Goal: Task Accomplishment & Management: Manage account settings

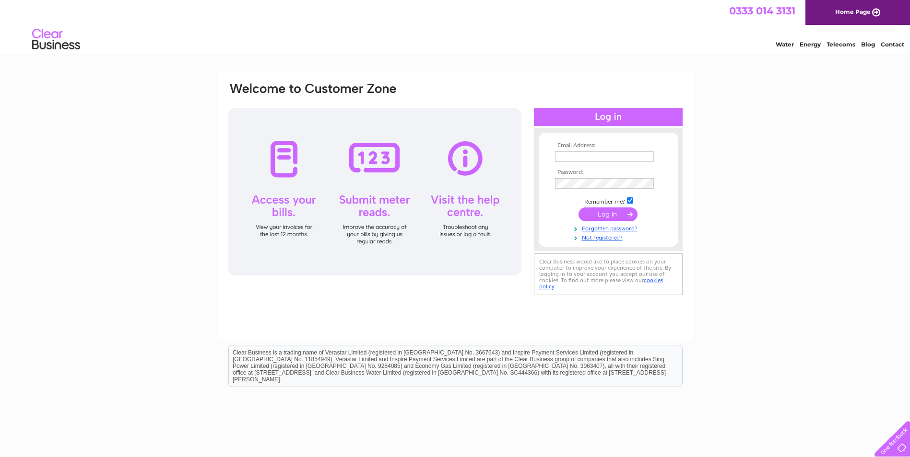
click at [565, 156] on input "text" at bounding box center [604, 157] width 99 height 11
paste input "accounts@proximo.co.uk"
type input "accounts@proximo.co.uk"
click at [632, 202] on input "checkbox" at bounding box center [630, 202] width 6 height 6
checkbox input "false"
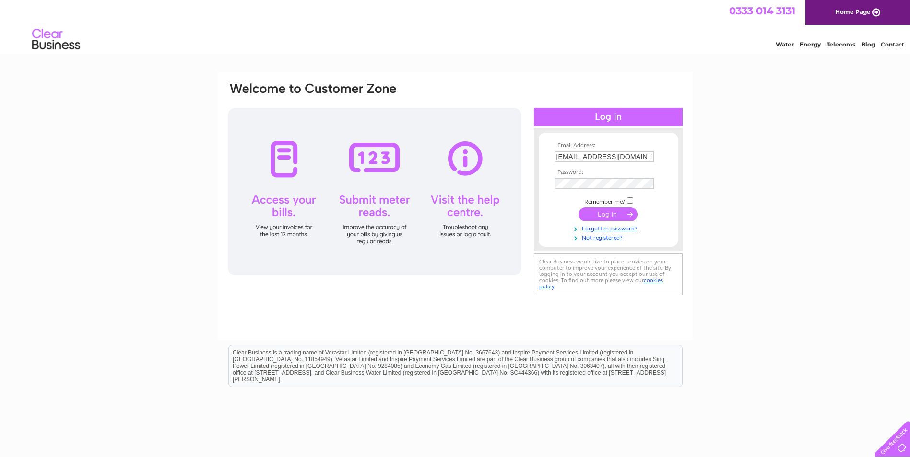
click at [628, 211] on input "submit" at bounding box center [607, 214] width 59 height 13
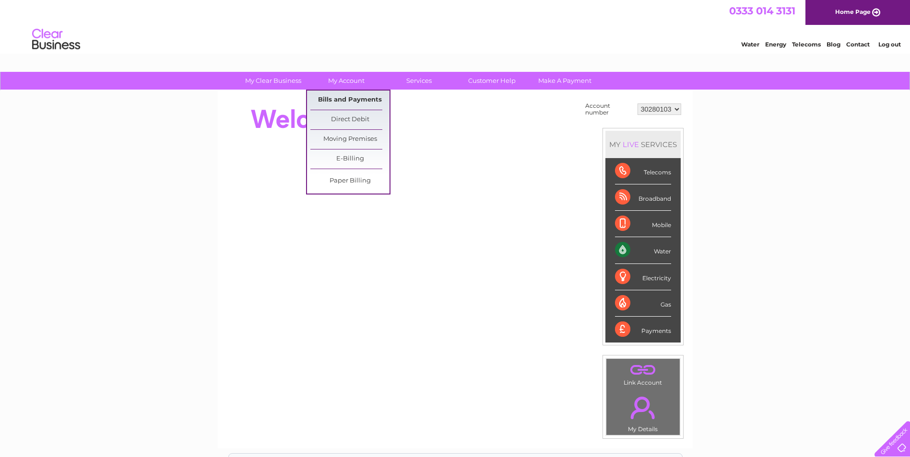
click at [340, 101] on link "Bills and Payments" at bounding box center [349, 100] width 79 height 19
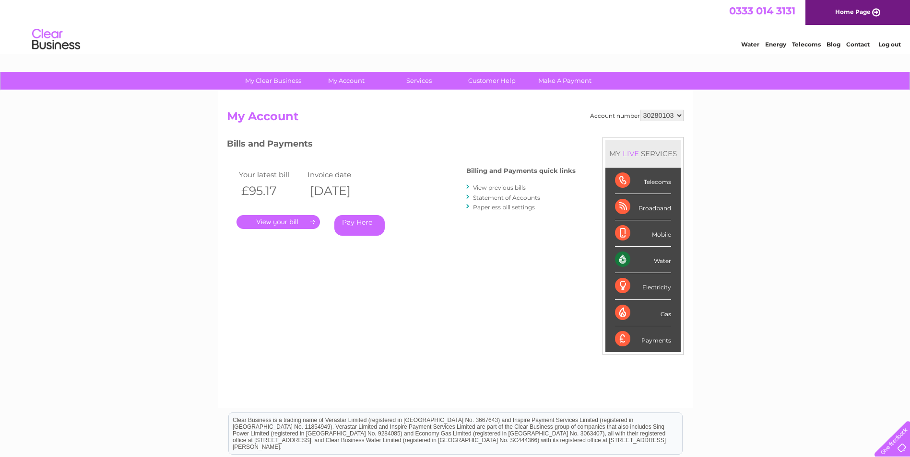
click at [303, 219] on link "." at bounding box center [277, 222] width 83 height 14
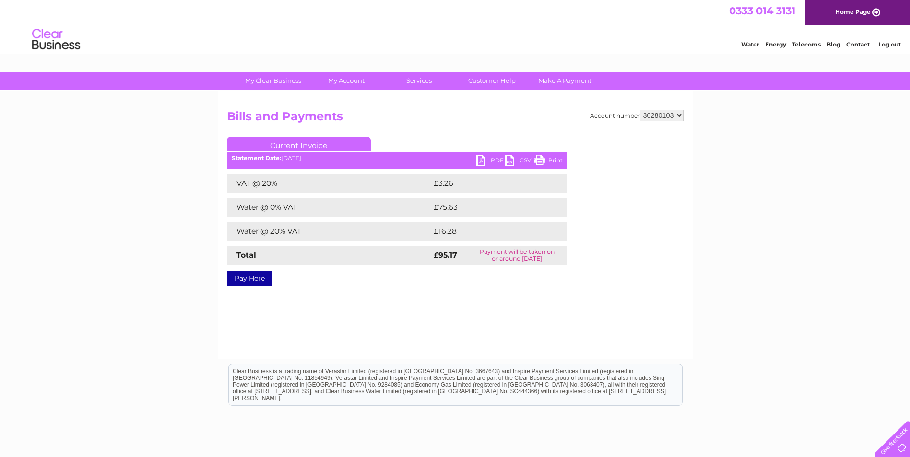
click at [493, 160] on link "PDF" at bounding box center [490, 162] width 29 height 14
